Goal: Task Accomplishment & Management: Complete application form

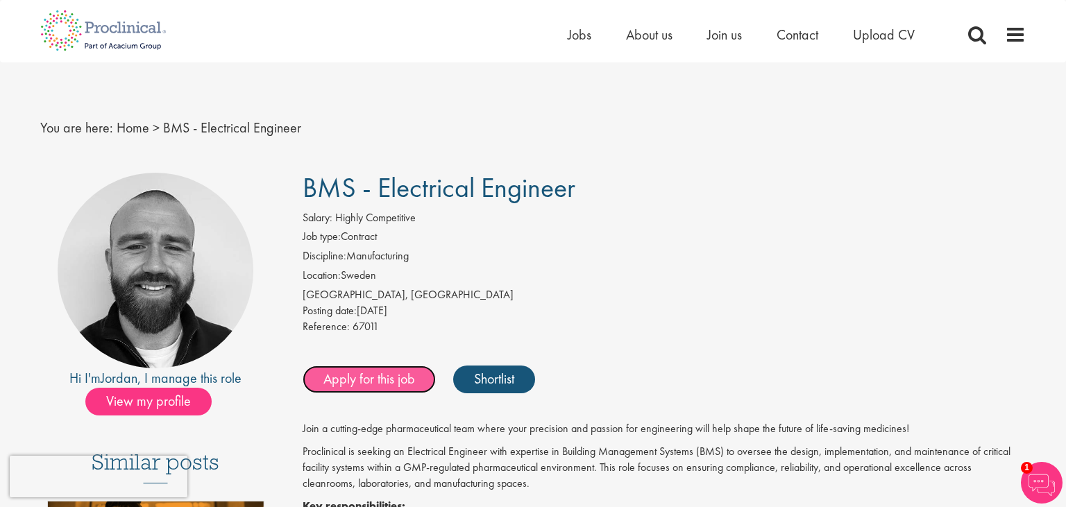
click at [386, 380] on link "Apply for this job" at bounding box center [368, 380] width 133 height 28
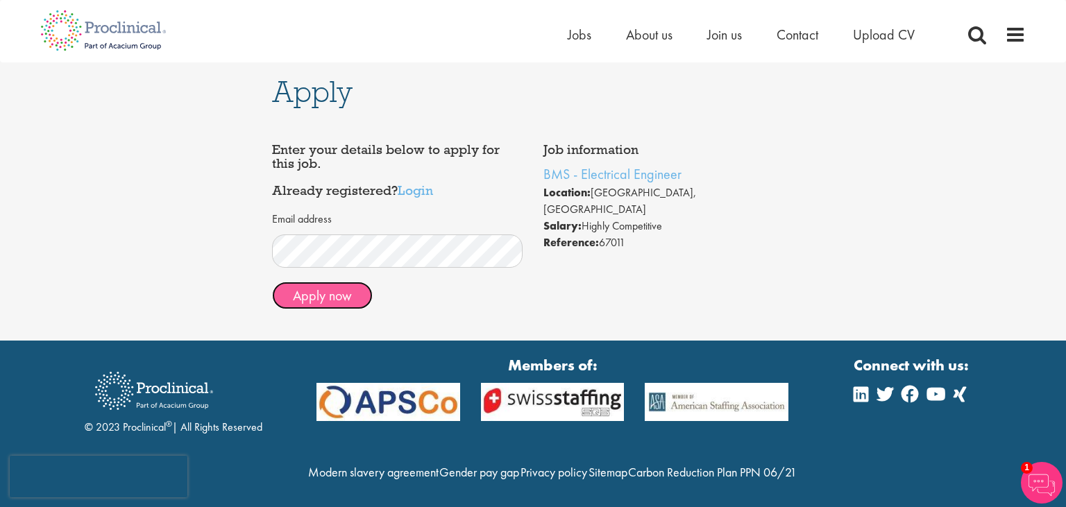
click at [333, 293] on button "Apply now" at bounding box center [322, 296] width 101 height 28
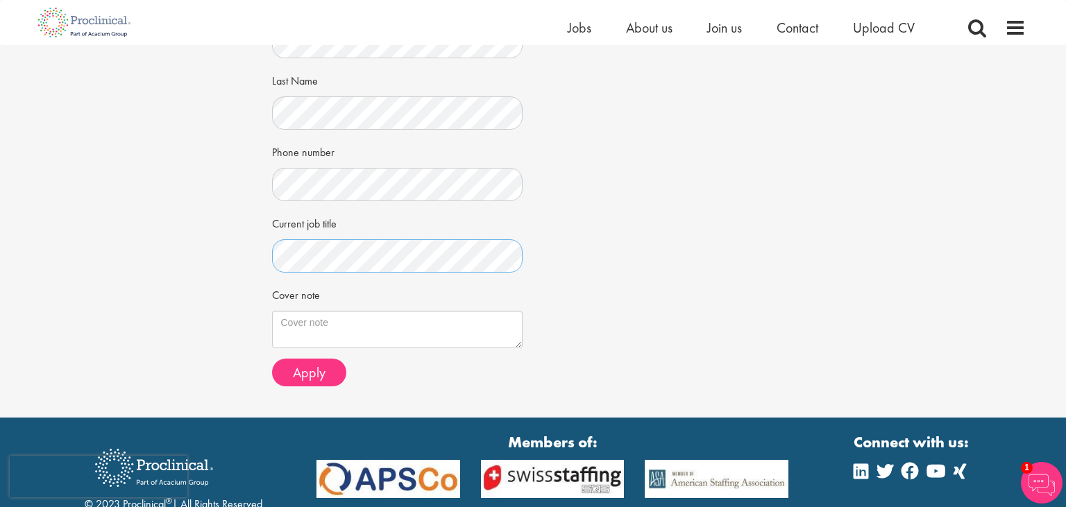
scroll to position [293, 0]
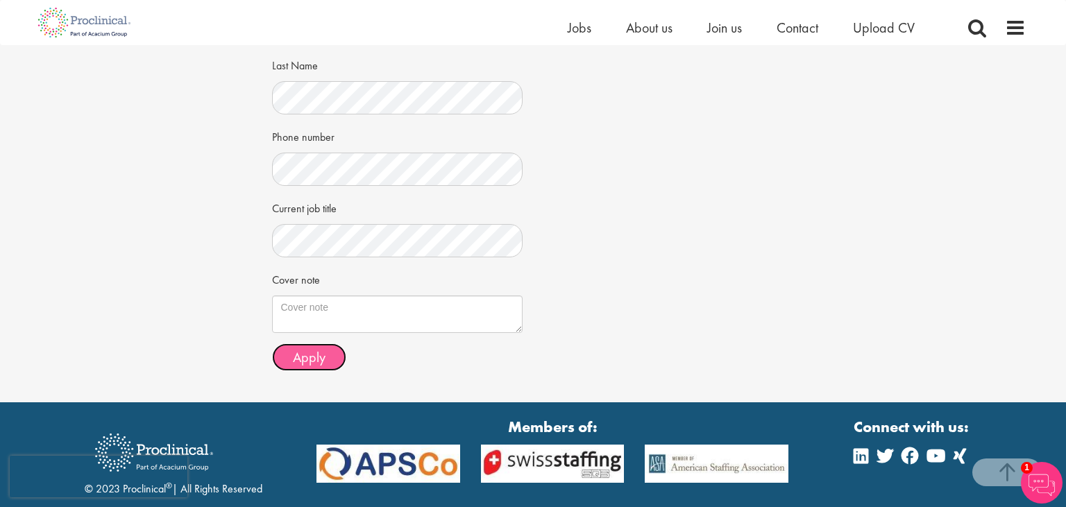
click at [316, 353] on span "Apply" at bounding box center [309, 357] width 33 height 18
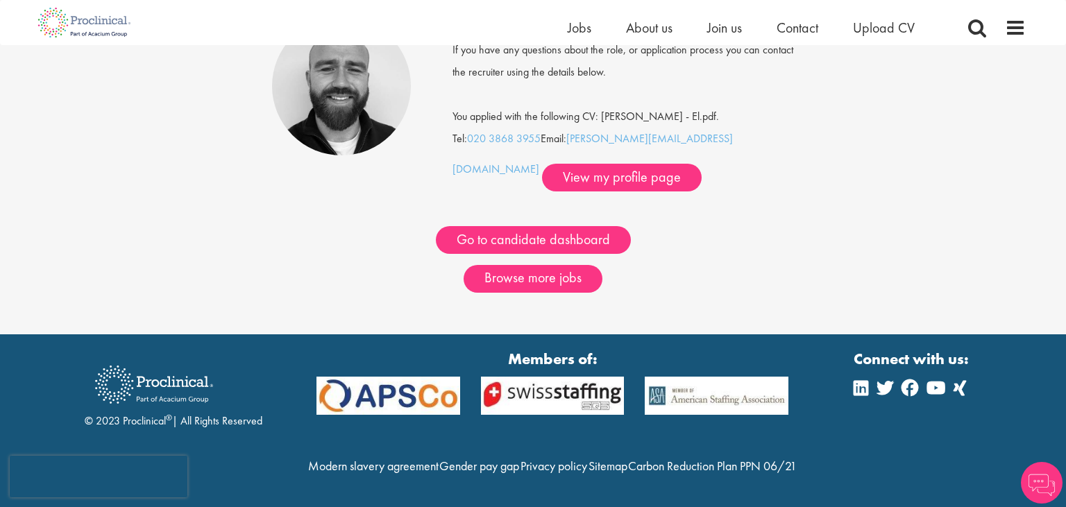
scroll to position [167, 0]
